Goal: Information Seeking & Learning: Check status

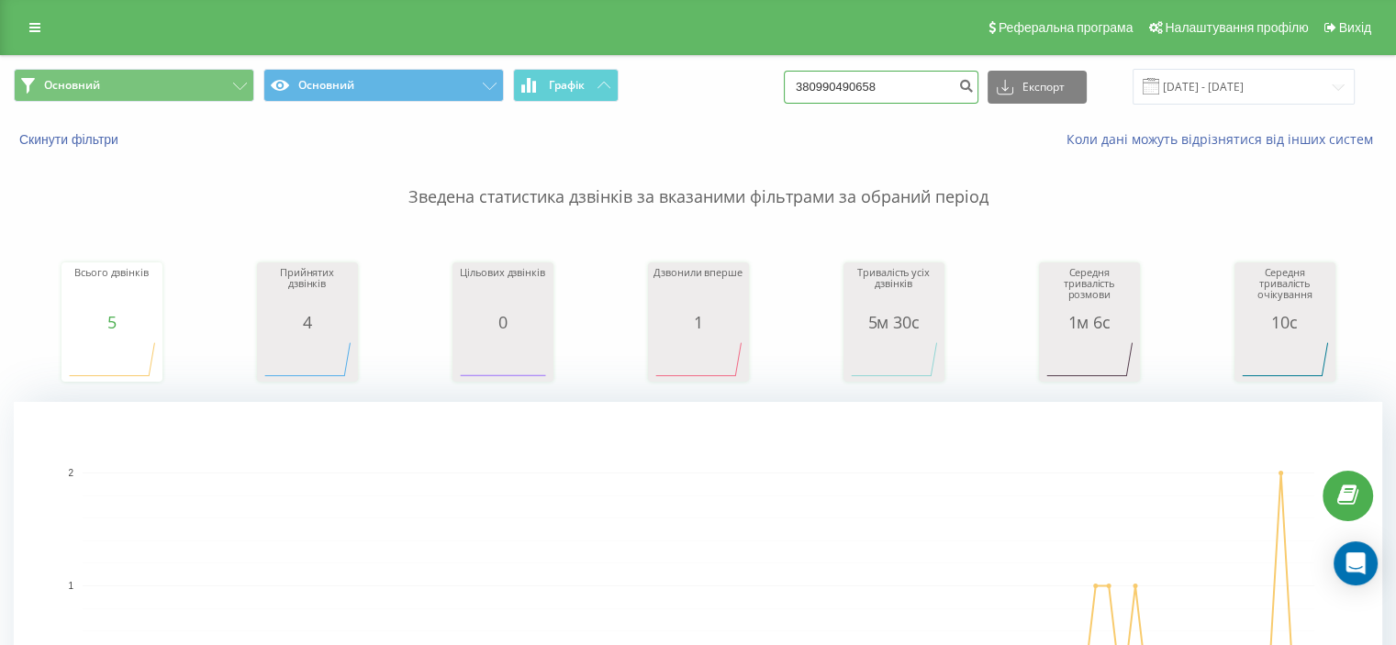
click at [864, 84] on input "380990490658" at bounding box center [881, 87] width 195 height 33
paste input "+380502304276"
click at [907, 91] on input "3809904+38050230427690658" at bounding box center [881, 87] width 195 height 33
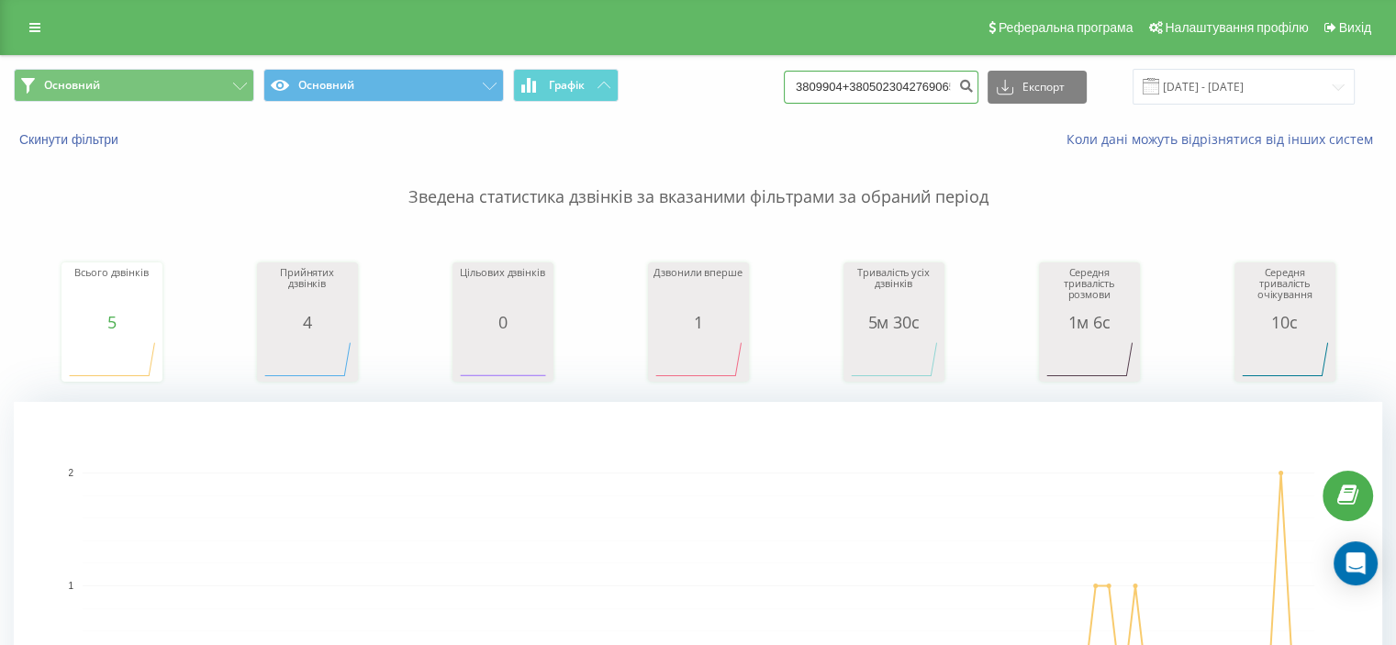
paste input "+380502304276"
click at [827, 89] on input "+380502304276" at bounding box center [881, 87] width 195 height 33
type input "380502304276"
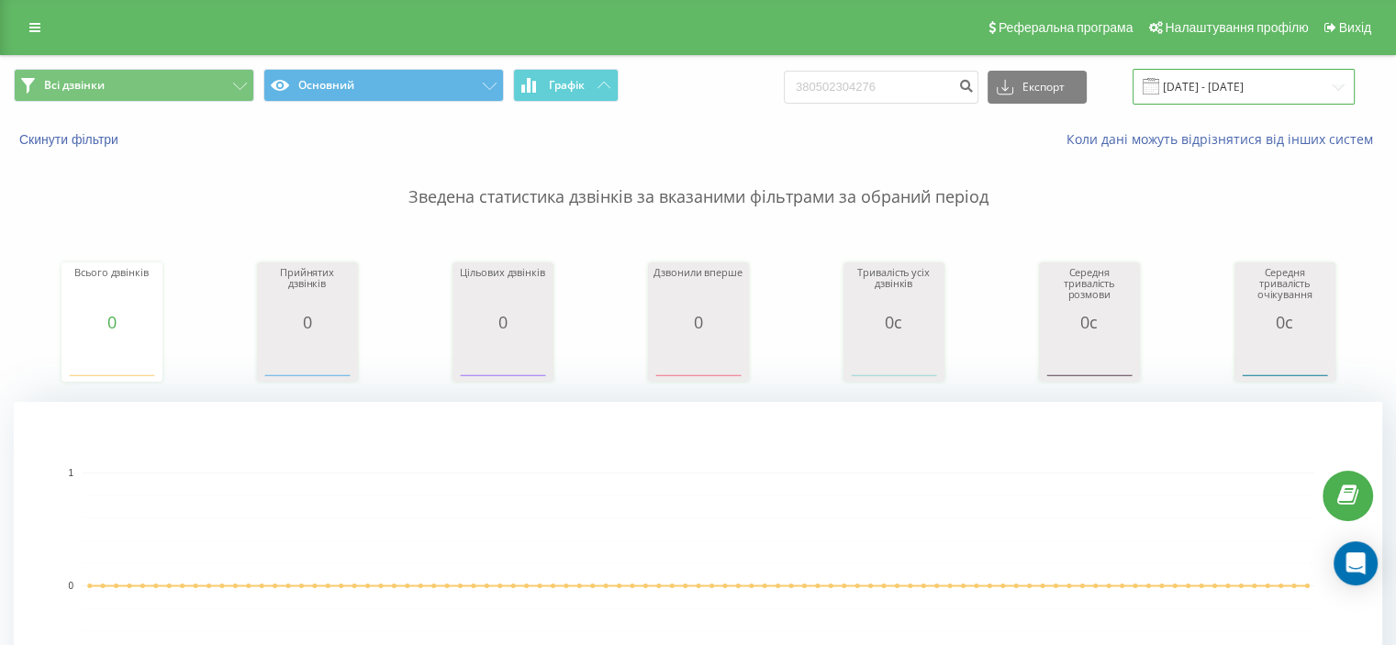
click at [1229, 86] on input "[DATE] - [DATE]" at bounding box center [1244, 87] width 222 height 36
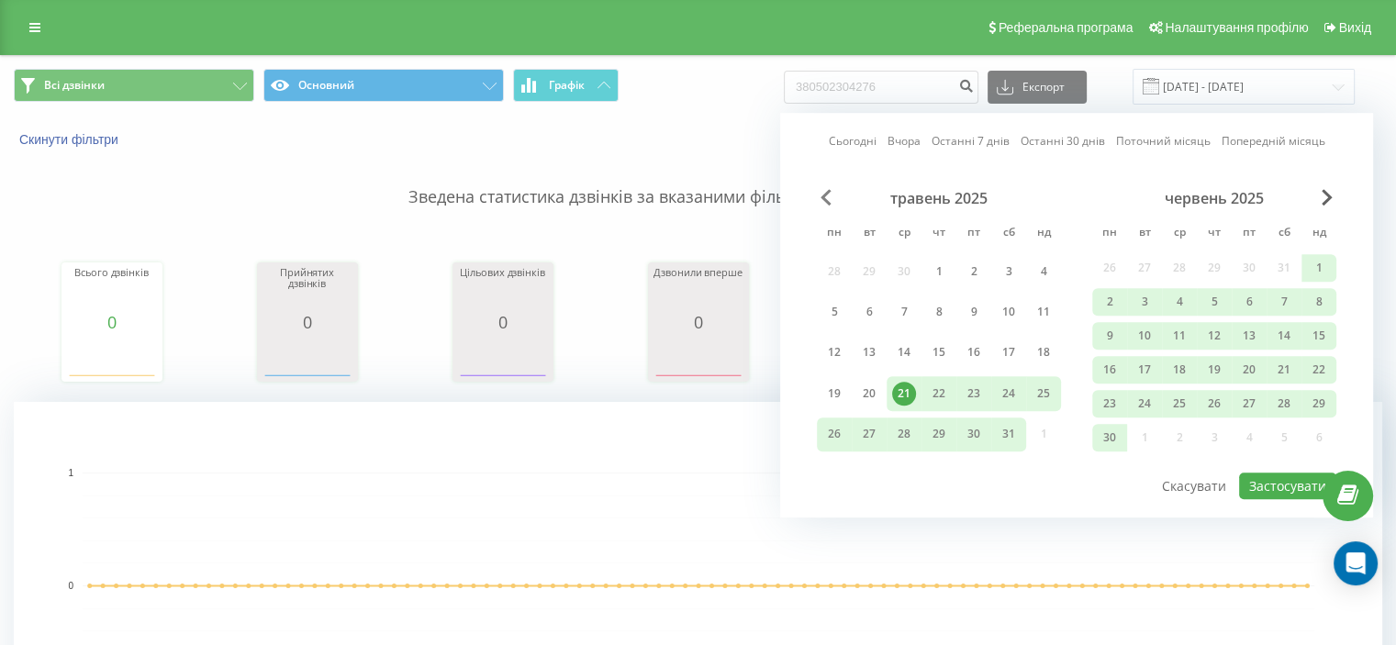
click at [826, 197] on span "Previous Month" at bounding box center [826, 197] width 11 height 17
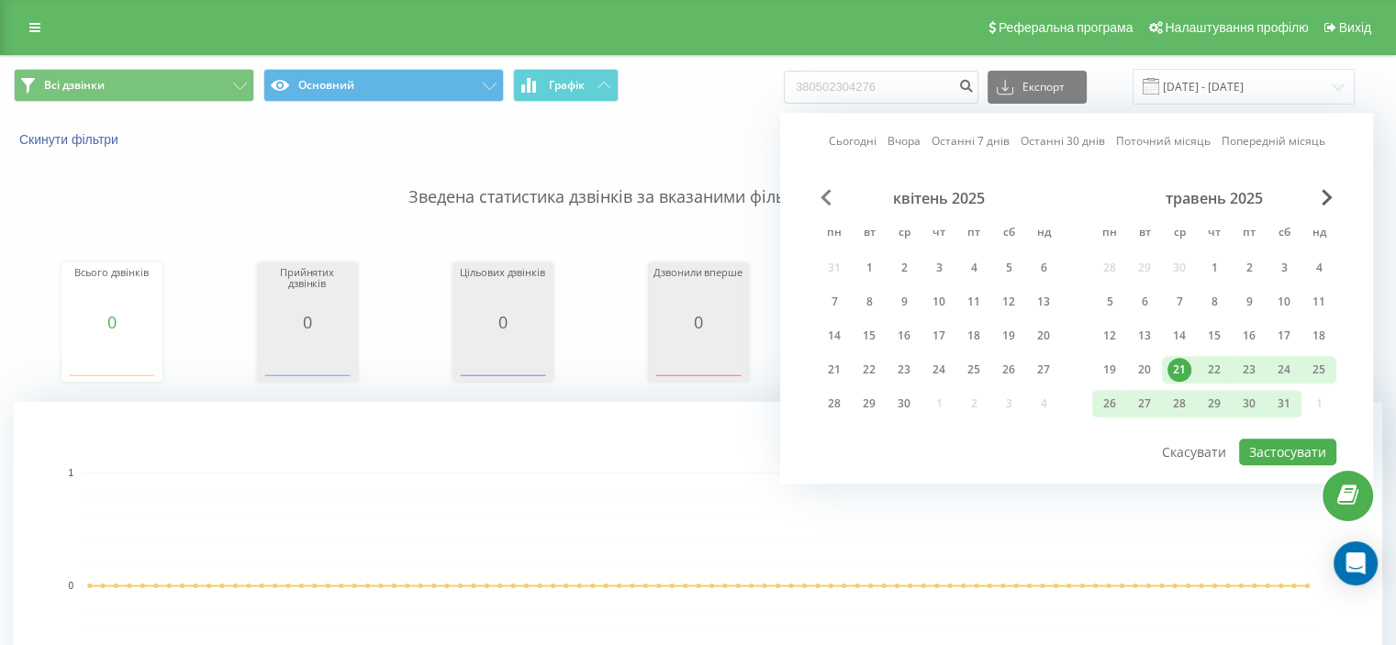
click at [826, 197] on span "Previous Month" at bounding box center [826, 197] width 11 height 17
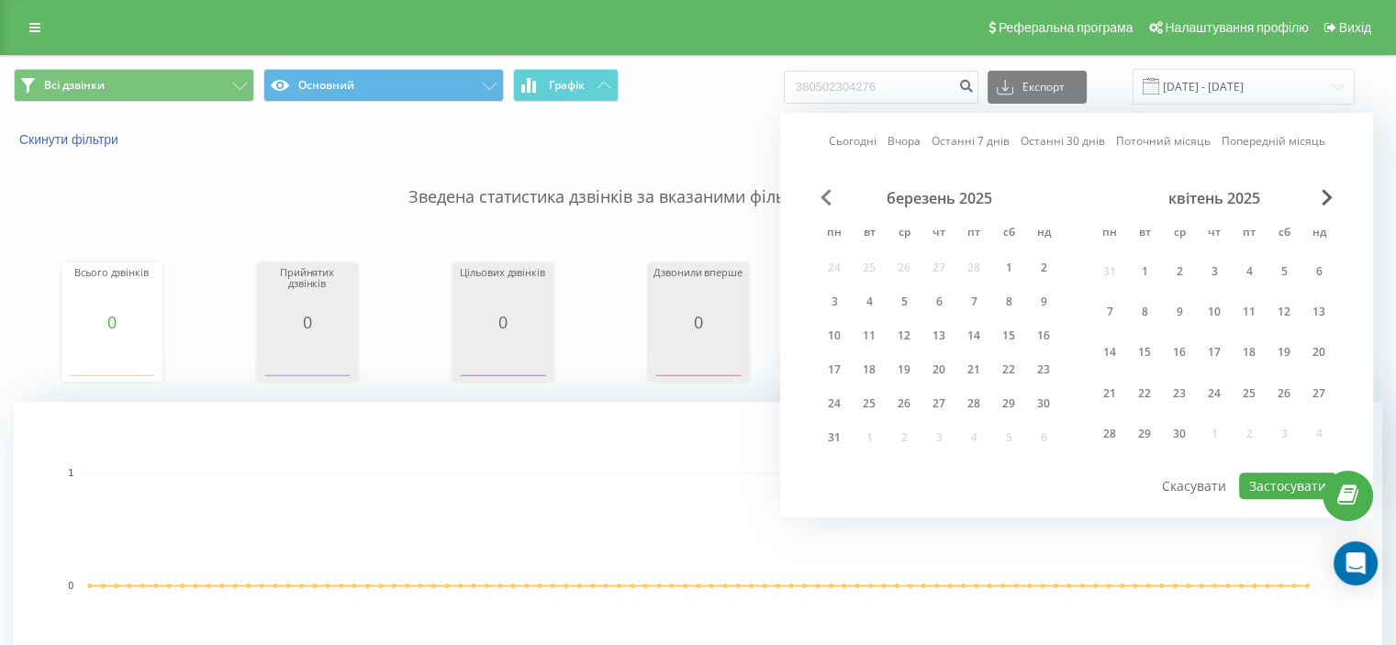
click at [826, 197] on span "Previous Month" at bounding box center [826, 197] width 11 height 17
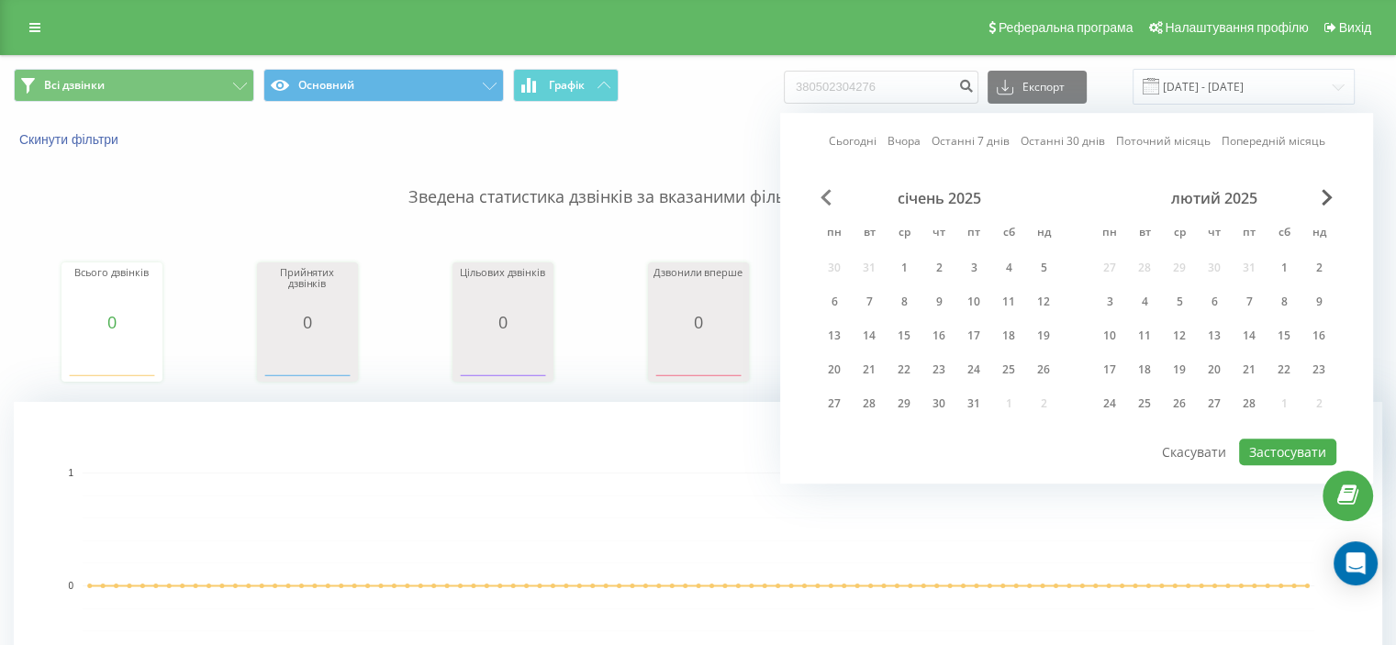
click at [826, 197] on span "Previous Month" at bounding box center [826, 197] width 11 height 17
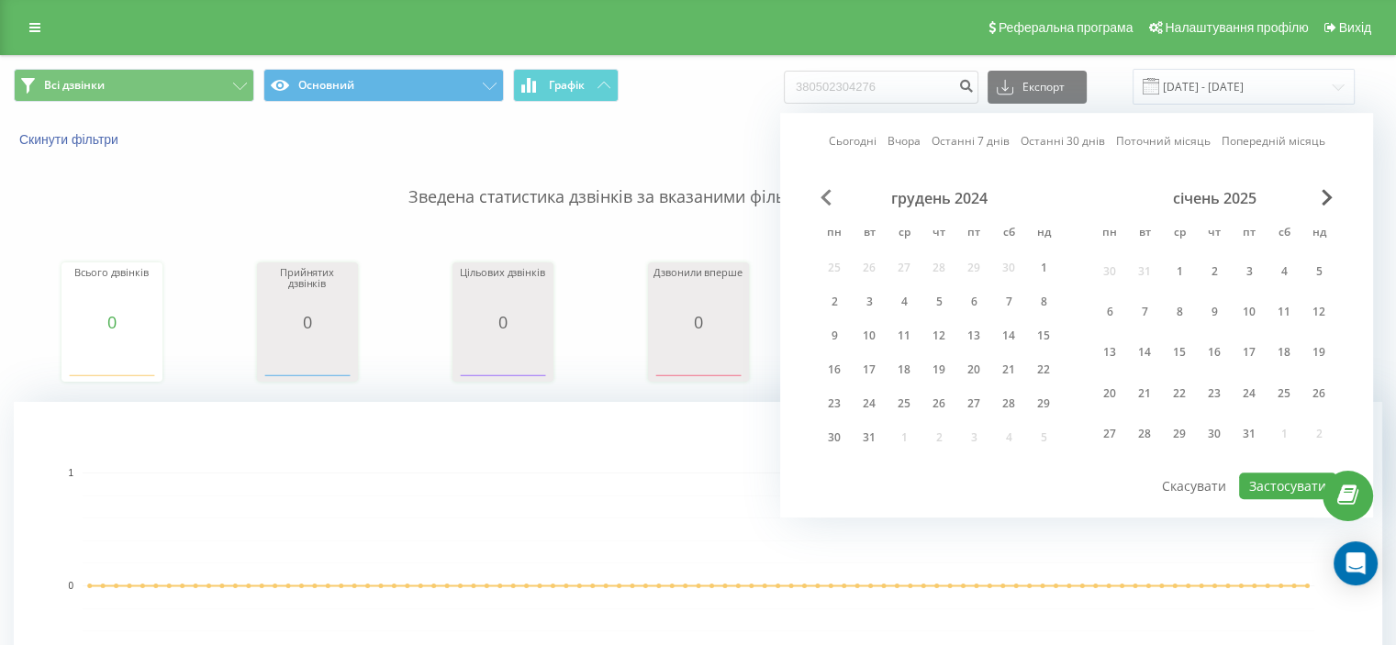
click at [826, 197] on span "Previous Month" at bounding box center [826, 197] width 11 height 17
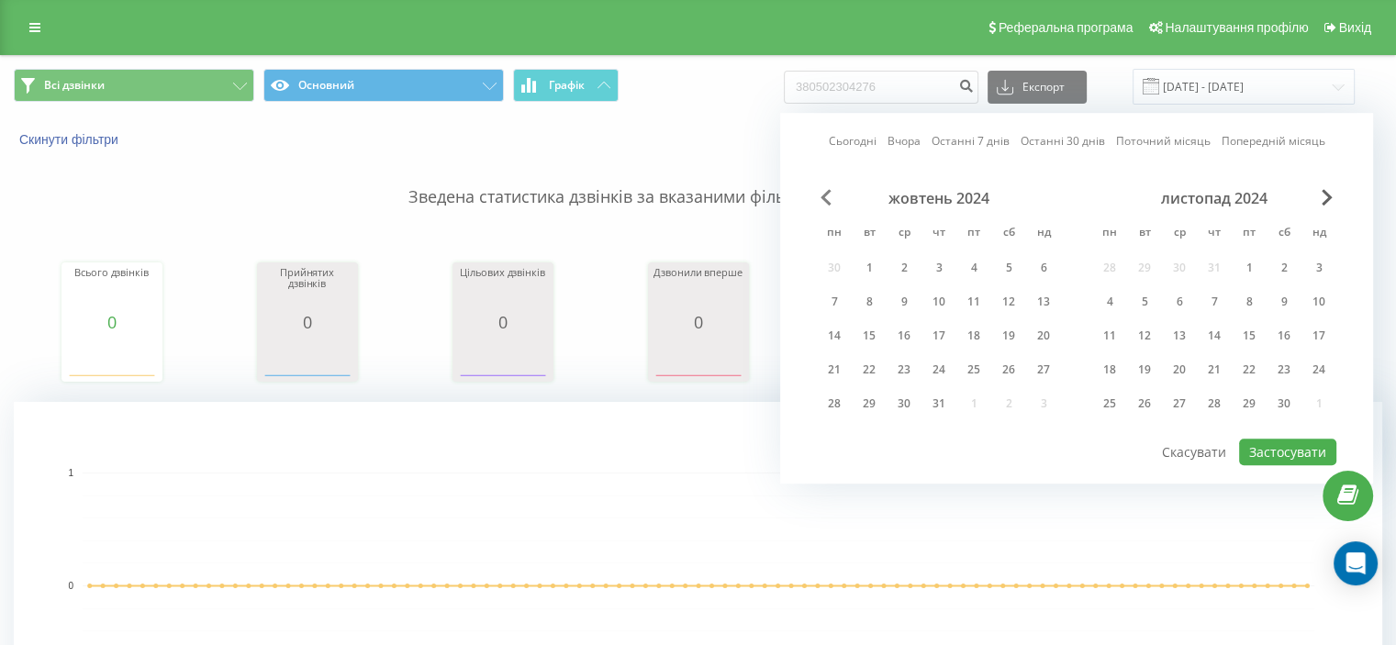
click at [826, 197] on span "Previous Month" at bounding box center [826, 197] width 11 height 17
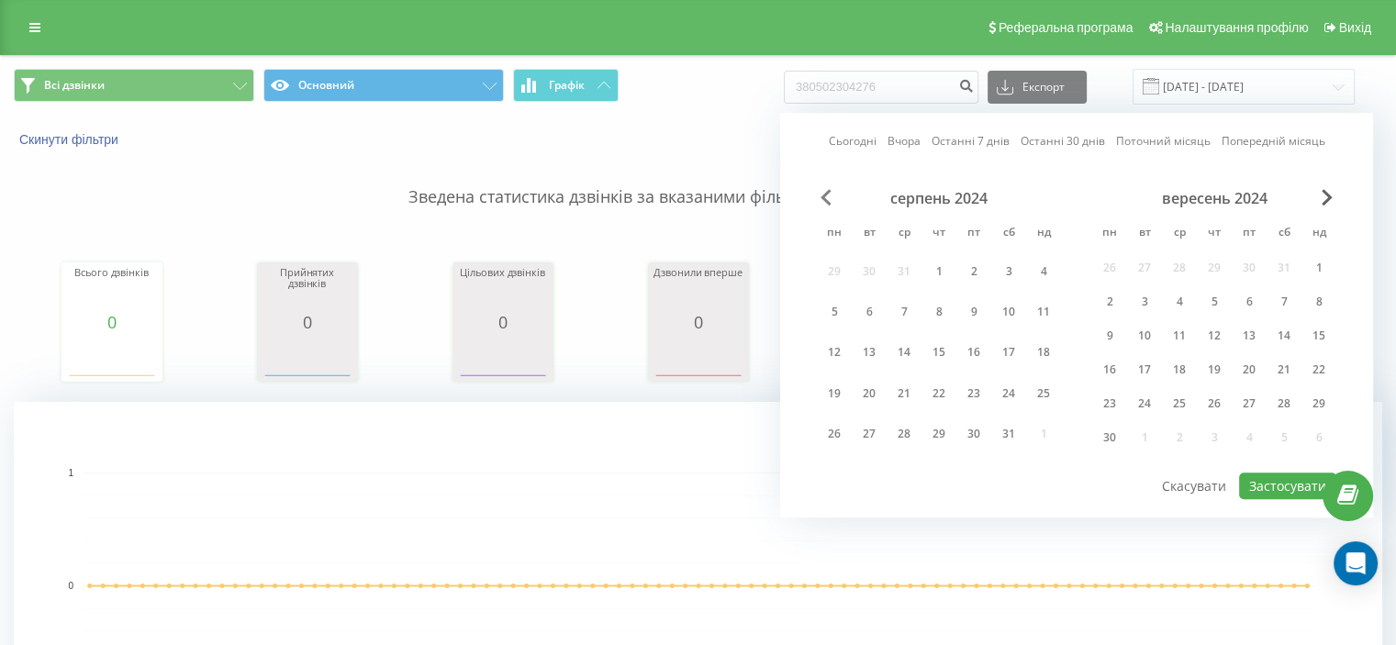
click at [826, 197] on span "Previous Month" at bounding box center [826, 197] width 11 height 17
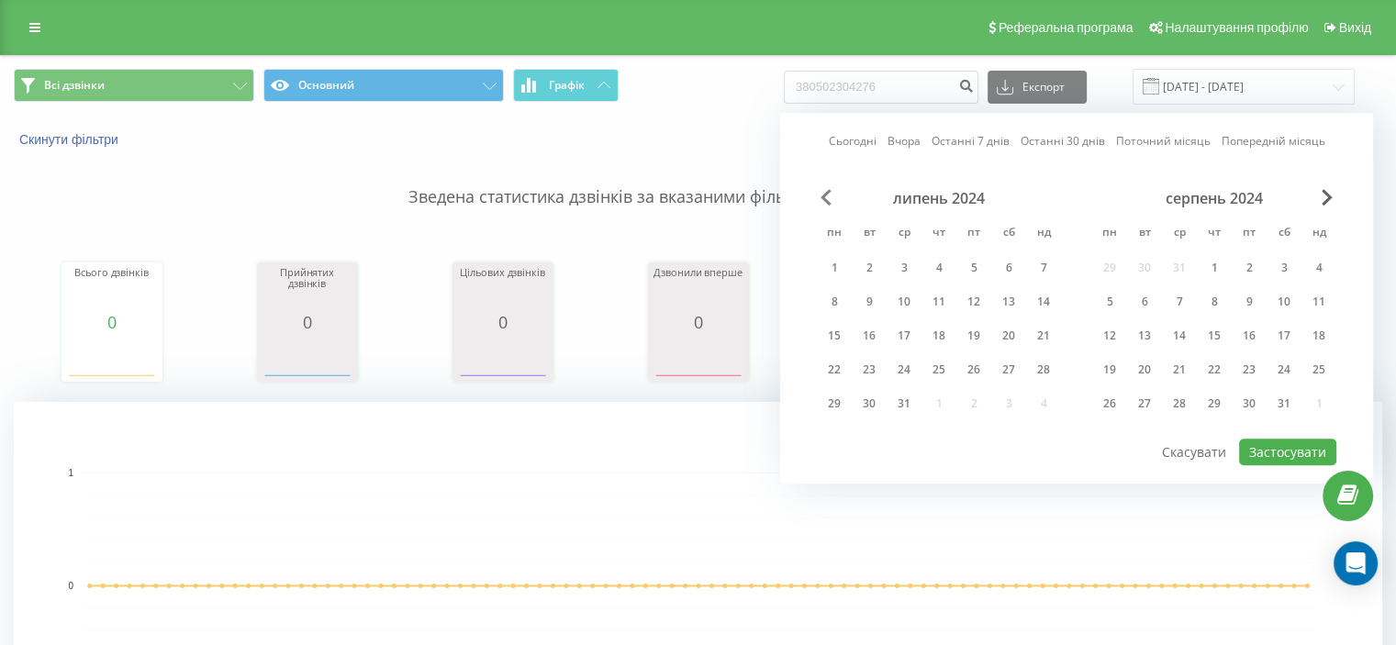
click at [826, 197] on span "Previous Month" at bounding box center [826, 197] width 11 height 17
click at [968, 267] on div "1" at bounding box center [974, 268] width 24 height 24
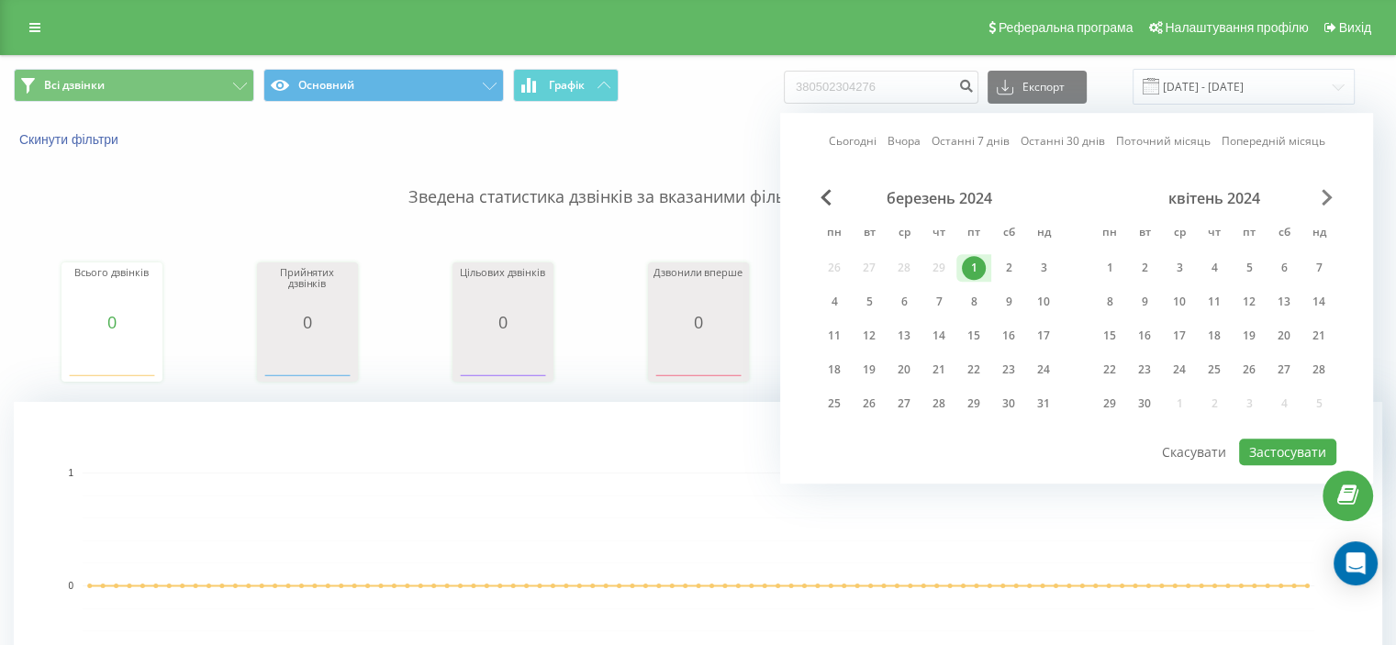
click at [1332, 192] on span "Next Month" at bounding box center [1327, 197] width 11 height 17
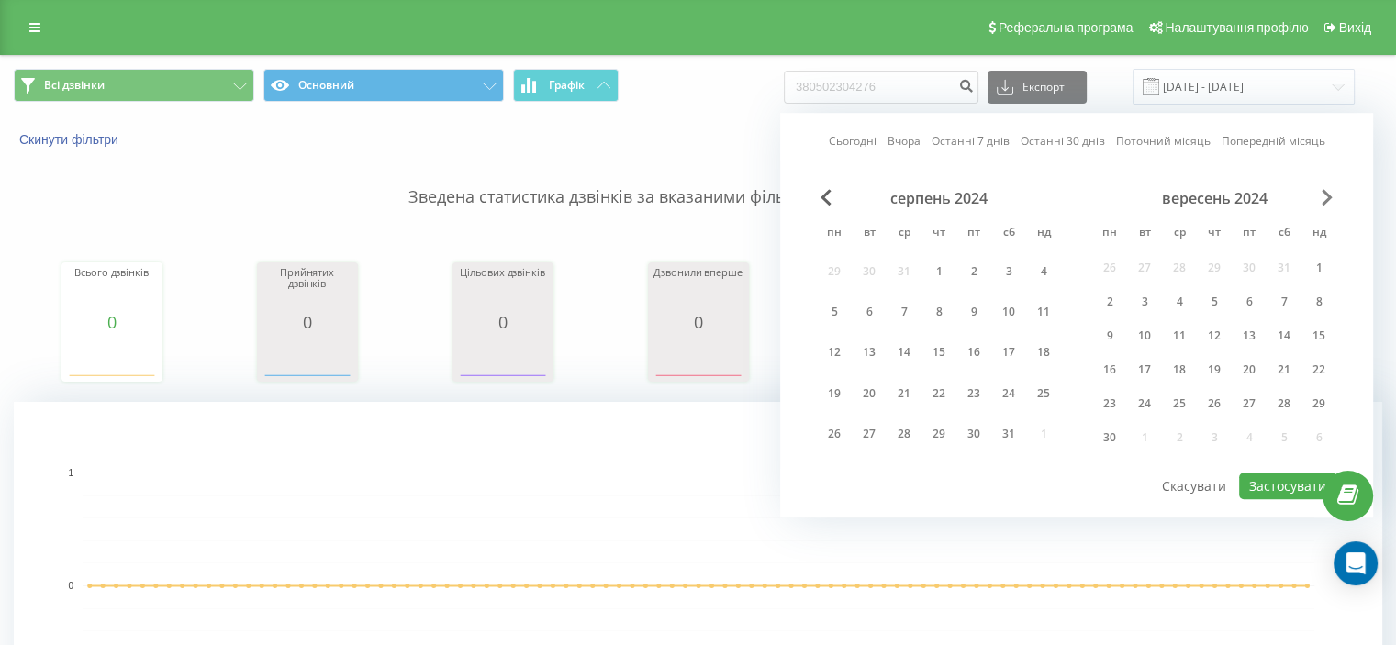
click at [1332, 192] on span "Next Month" at bounding box center [1327, 197] width 11 height 17
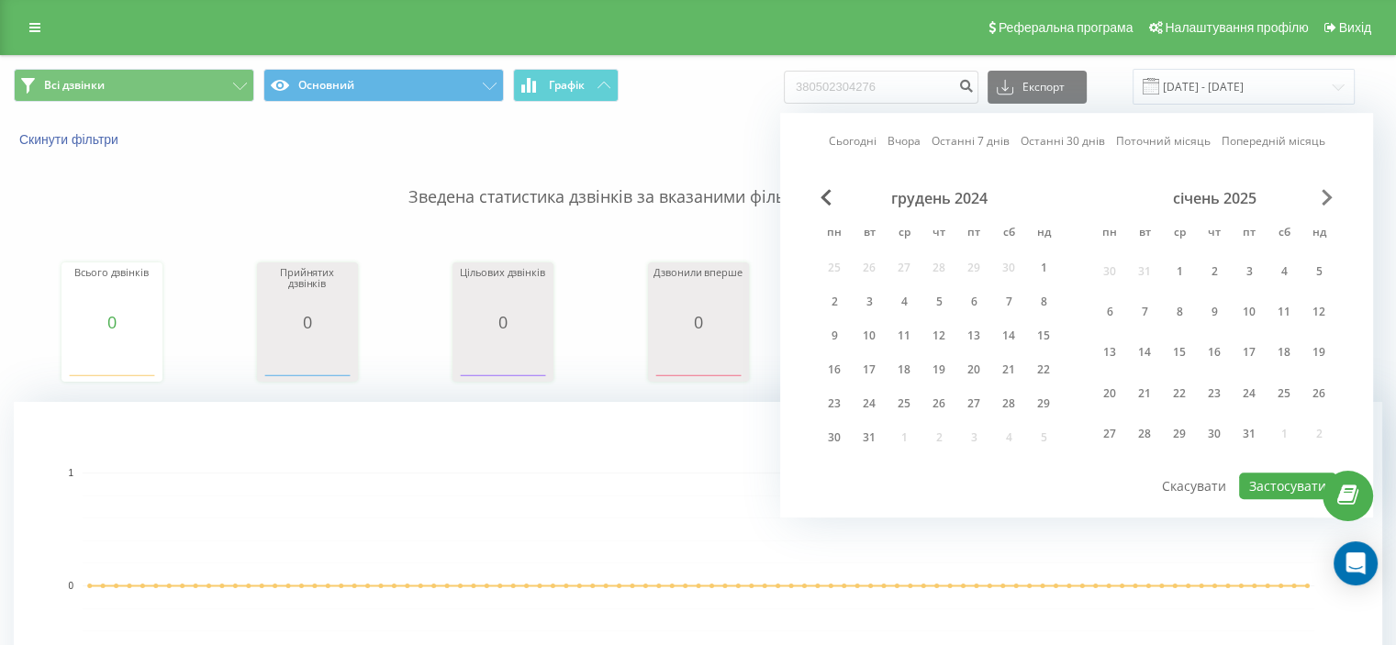
click at [1332, 192] on span "Next Month" at bounding box center [1327, 197] width 11 height 17
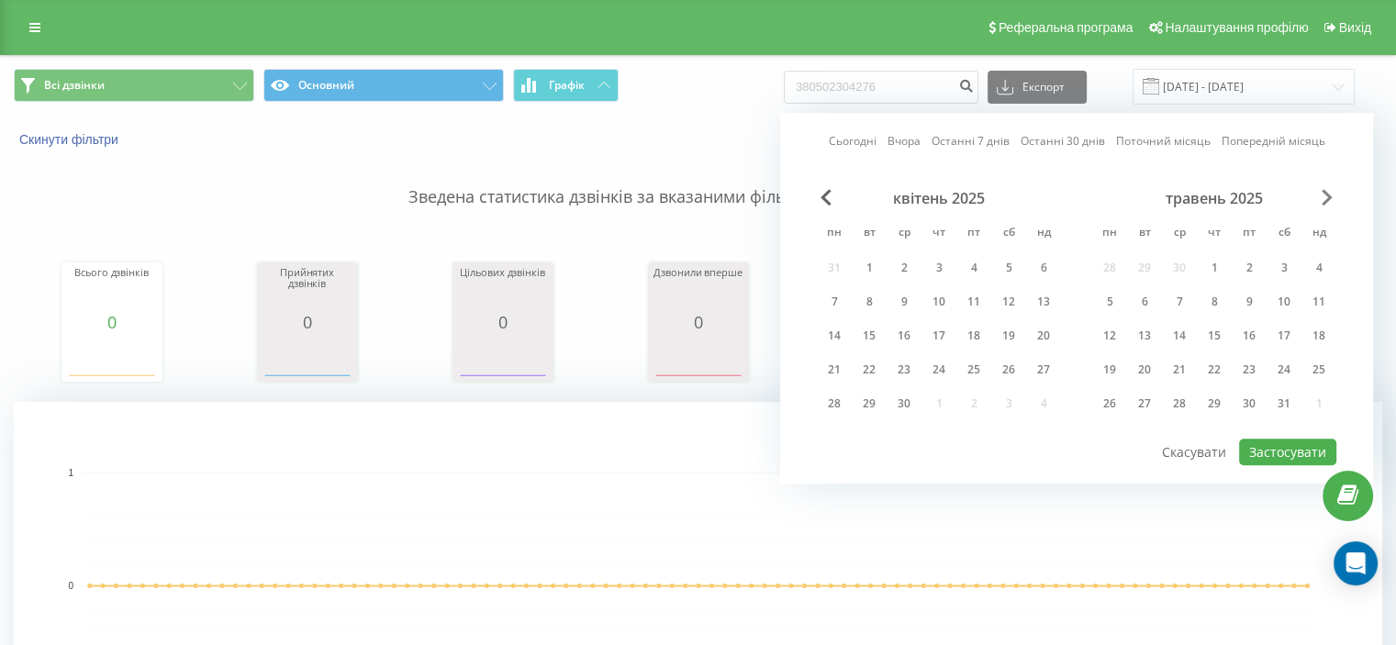
click at [1332, 192] on span "Next Month" at bounding box center [1327, 197] width 11 height 17
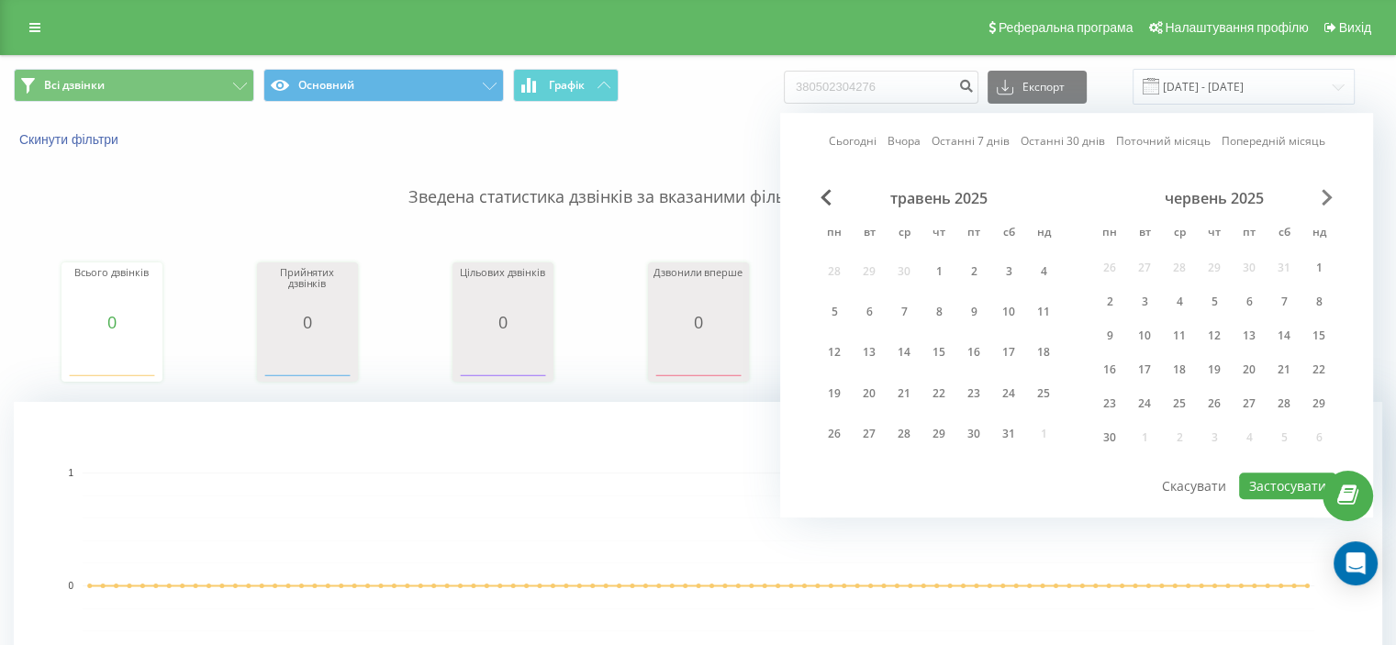
click at [1330, 192] on span "Next Month" at bounding box center [1327, 197] width 11 height 17
click at [1329, 192] on span "Next Month" at bounding box center [1327, 197] width 11 height 17
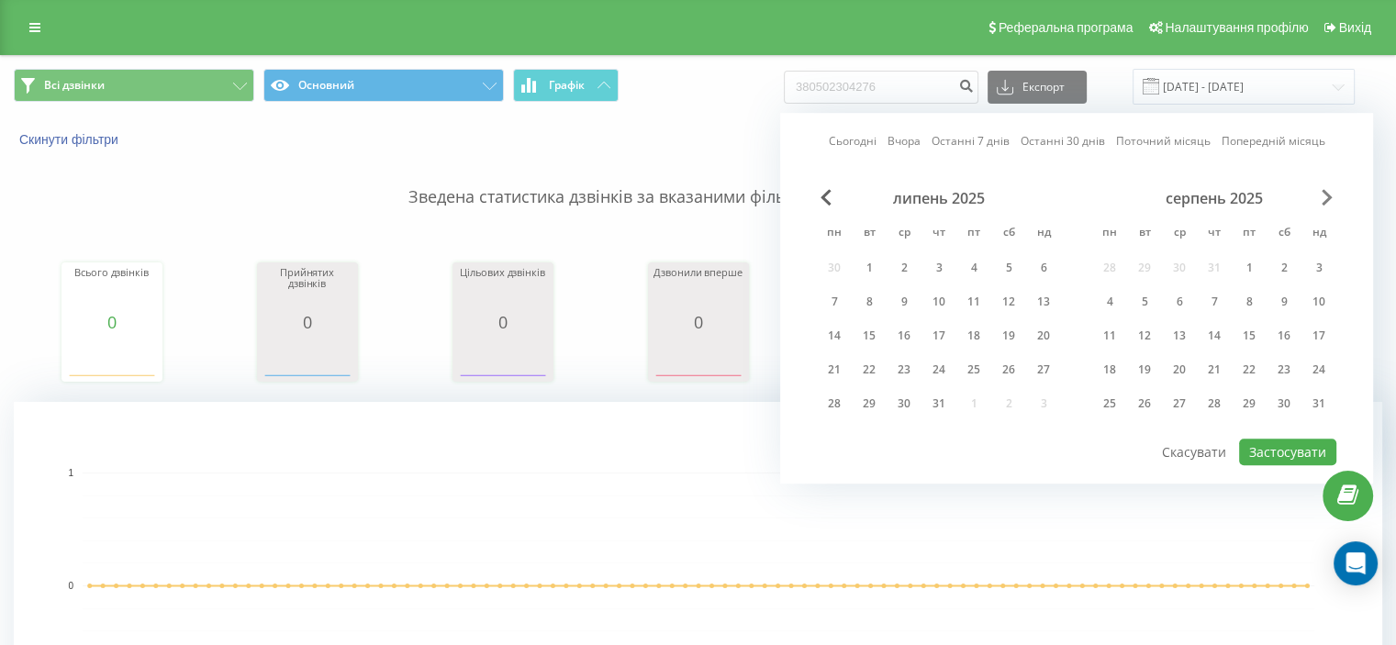
click at [1328, 192] on span "Next Month" at bounding box center [1327, 197] width 11 height 17
click at [1146, 406] on div "30" at bounding box center [1145, 404] width 24 height 24
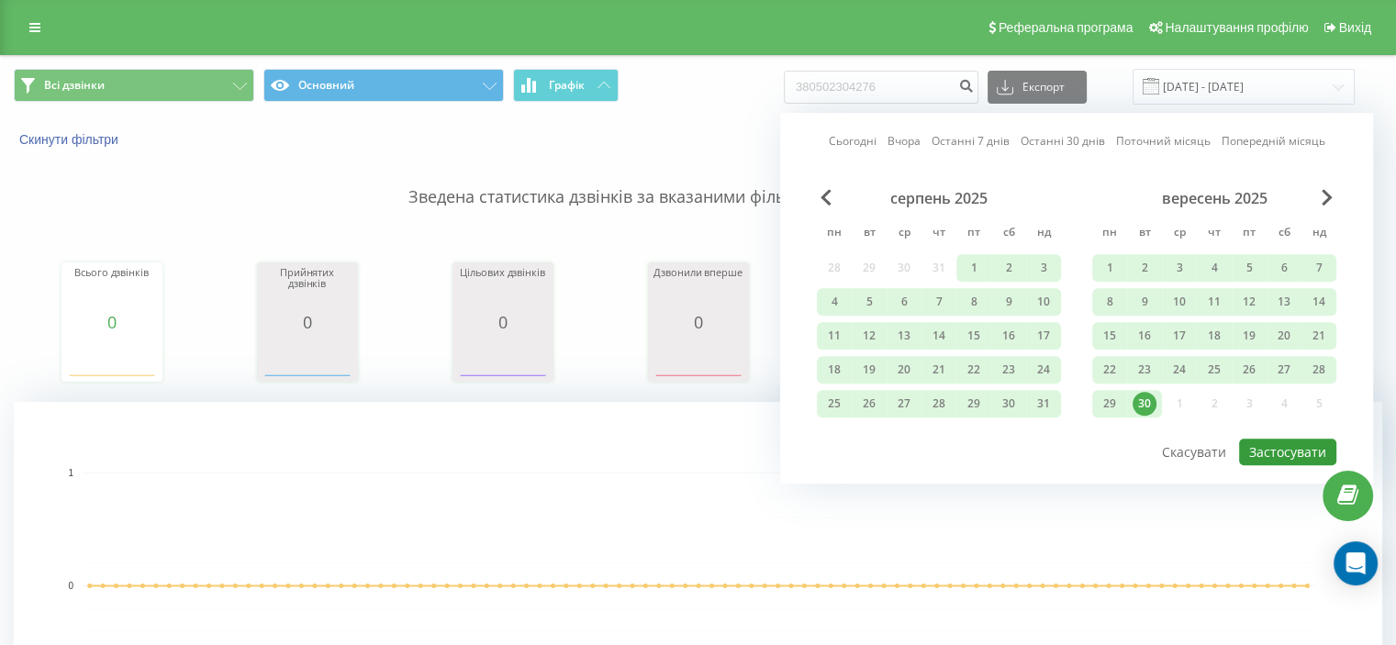
click at [1250, 447] on button "Застосувати" at bounding box center [1287, 452] width 97 height 27
type input "[DATE] - [DATE]"
